Goal: Use online tool/utility: Utilize a website feature to perform a specific function

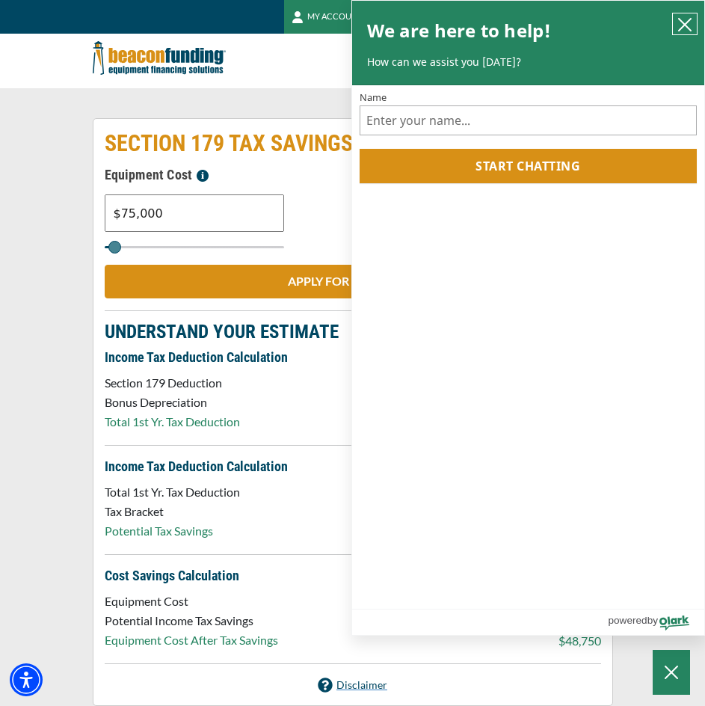
click at [686, 28] on icon "close chatbox" at bounding box center [685, 24] width 15 height 15
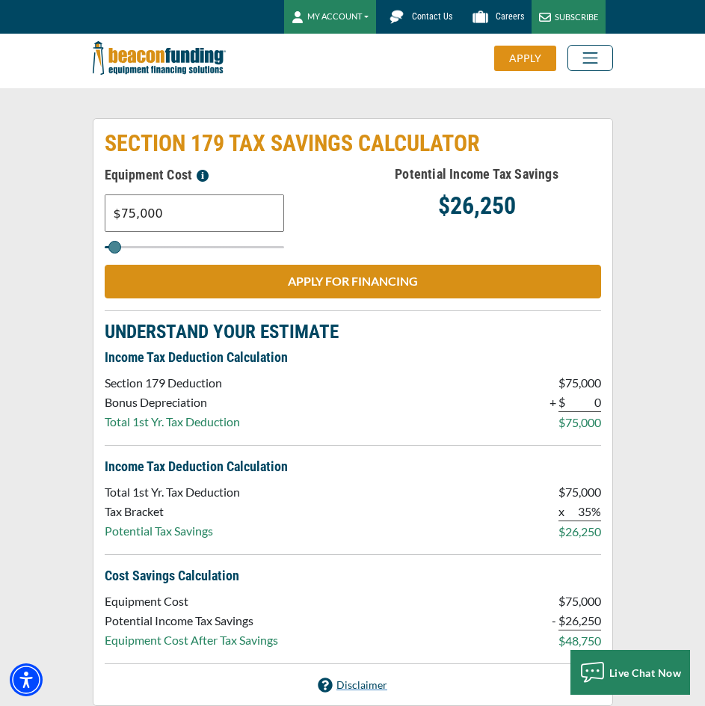
drag, startPoint x: 174, startPoint y: 213, endPoint x: 39, endPoint y: 225, distance: 135.9
click at [39, 226] on div "HOW MUCH CAN YOU DEDUCT? TAX BREAKS FOR FINANCING NEW OR USED TRUCKS & EQUIPMEN…" at bounding box center [352, 632] width 705 height 1088
type input "$17,500"
type input "18000"
type input "$175,000"
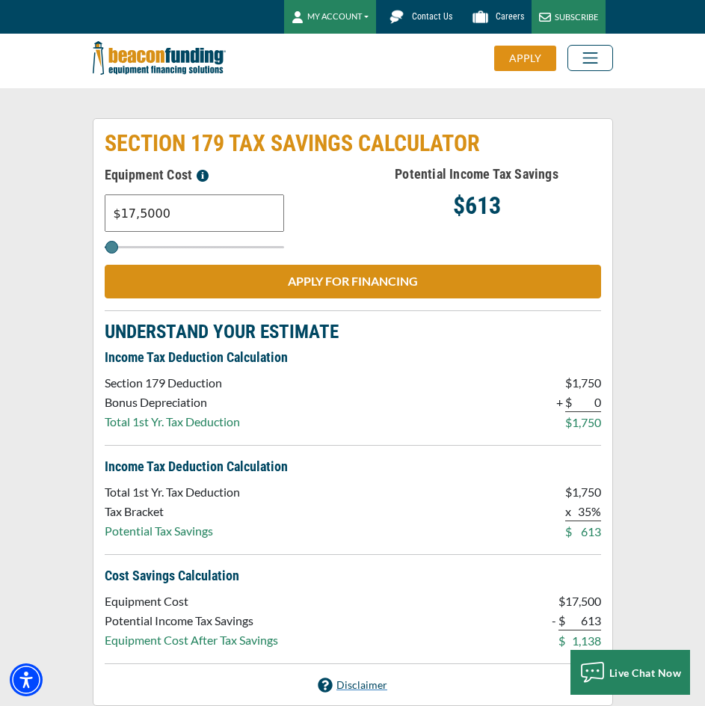
type input "175000"
type input "$1,750,000"
type input "1750000"
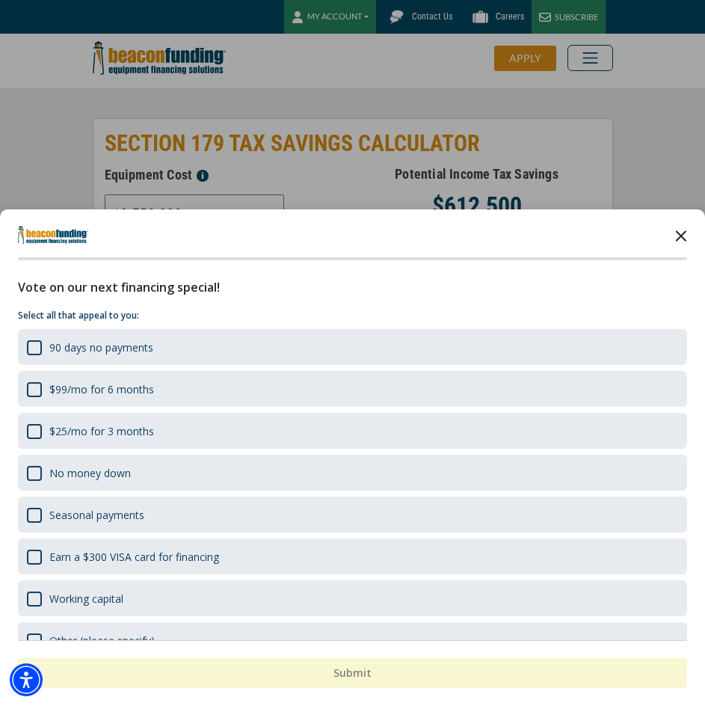
type input "$1,750,000"
click at [676, 230] on polygon "Close the survey" at bounding box center [681, 235] width 11 height 11
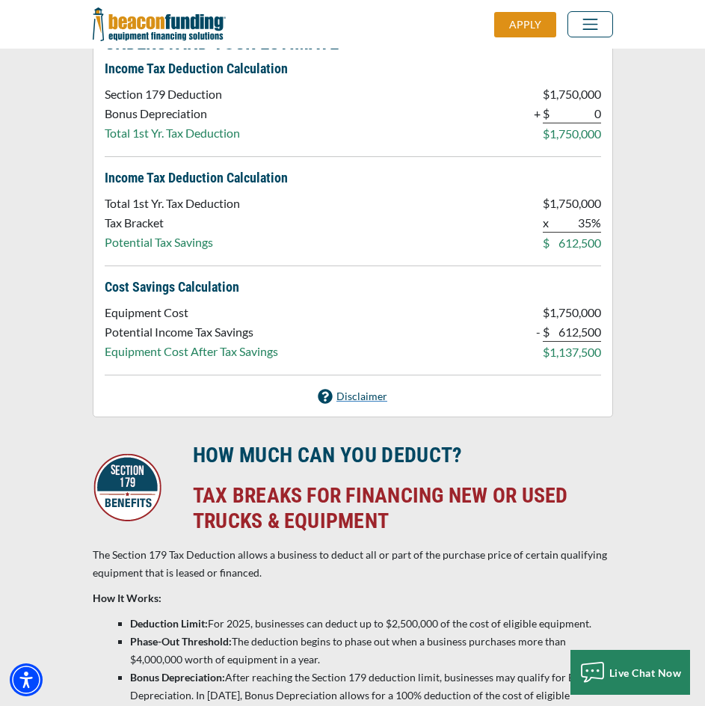
scroll to position [299, 0]
